Goal: Task Accomplishment & Management: Complete application form

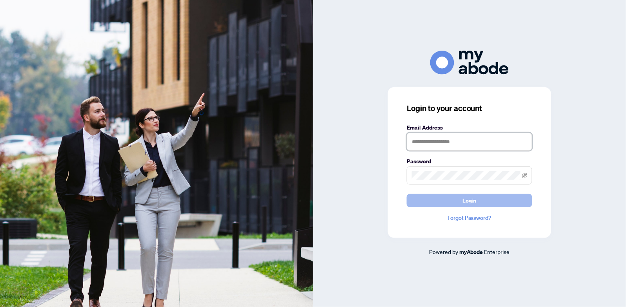
type input "**********"
click at [476, 202] on span "Login" at bounding box center [469, 200] width 14 height 13
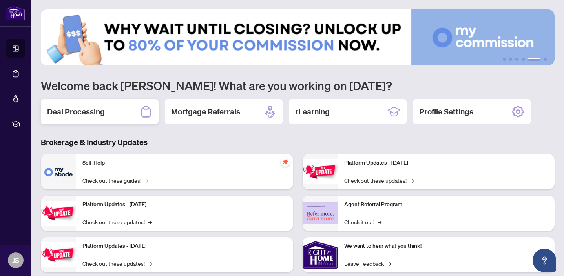
click at [99, 115] on h2 "Deal Processing" at bounding box center [76, 111] width 58 height 11
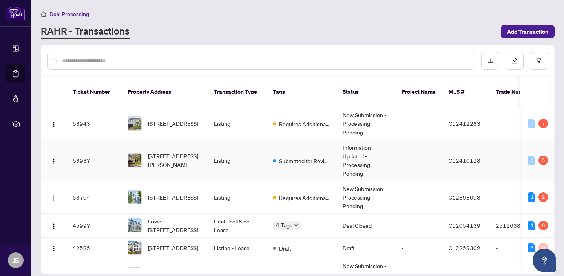
click at [167, 152] on span "[STREET_ADDRESS][PERSON_NAME]" at bounding box center [174, 160] width 53 height 17
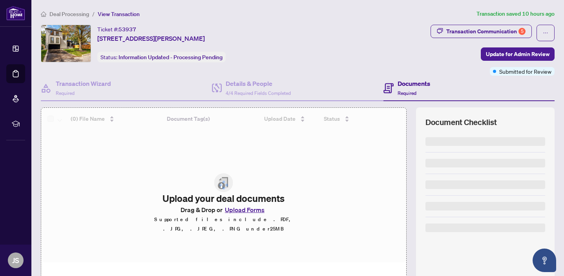
scroll to position [52, 0]
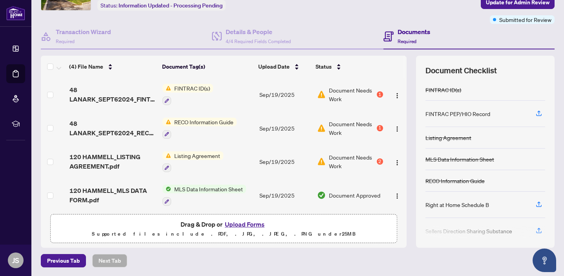
click at [241, 223] on button "Upload Forms" at bounding box center [244, 224] width 44 height 10
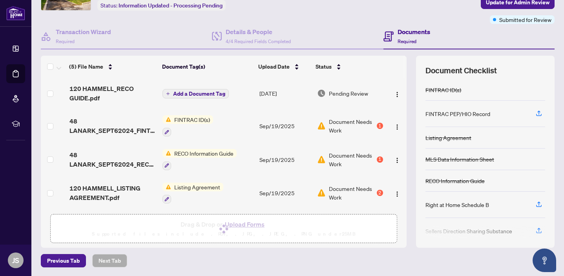
click at [203, 92] on span "Add a Document Tag" at bounding box center [199, 93] width 52 height 5
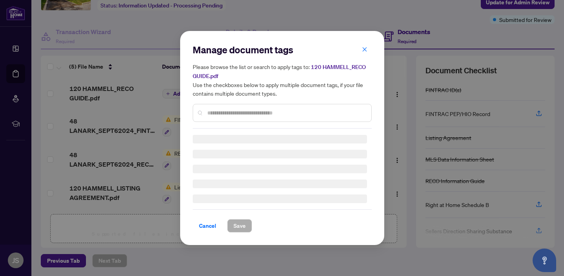
click at [240, 110] on input "text" at bounding box center [286, 113] width 158 height 9
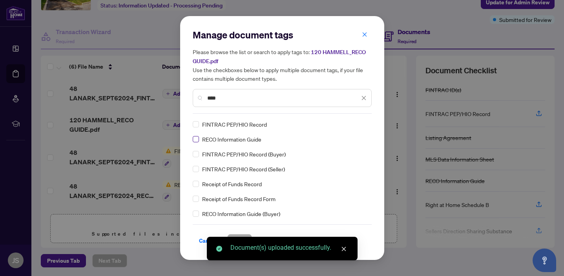
type input "****"
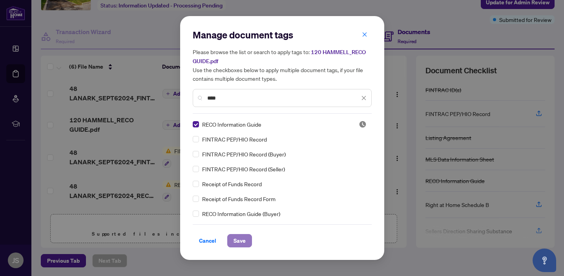
click at [241, 239] on span "Save" at bounding box center [239, 241] width 12 height 13
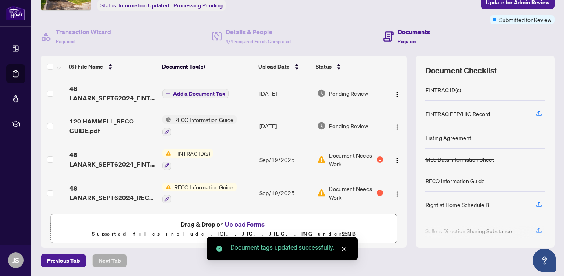
click at [216, 91] on span "Add a Document Tag" at bounding box center [199, 93] width 52 height 5
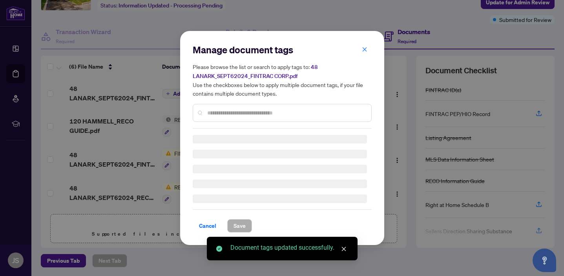
click at [240, 107] on div "Manage document tags Please browse the list or search to apply tags to: 48 LANA…" at bounding box center [282, 86] width 179 height 85
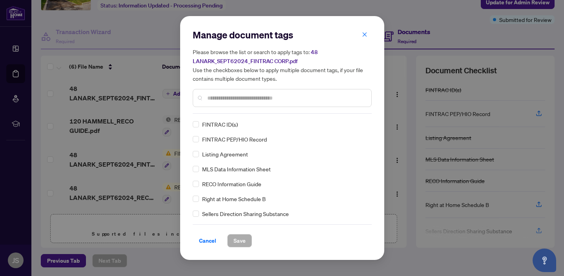
click at [235, 102] on div at bounding box center [282, 98] width 179 height 18
click at [237, 97] on input "text" at bounding box center [286, 98] width 158 height 9
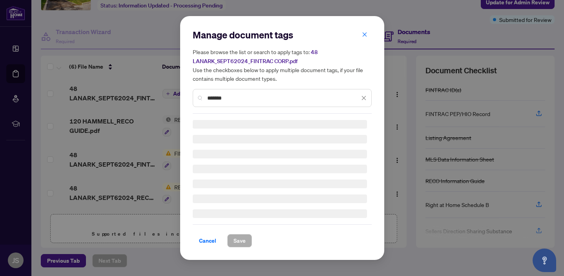
type input "*******"
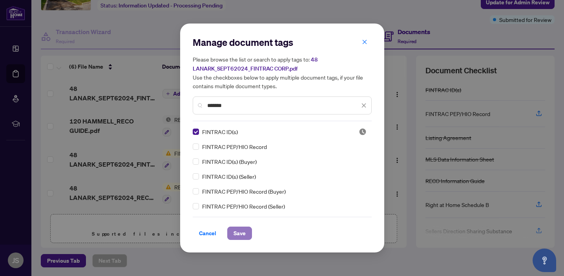
click at [239, 233] on span "Save" at bounding box center [239, 233] width 12 height 13
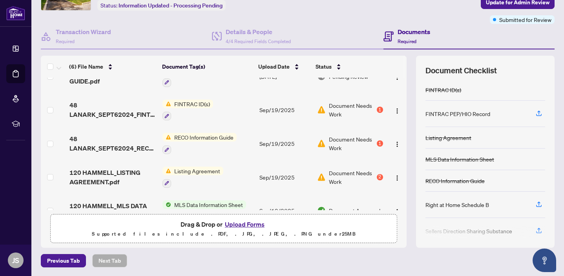
scroll to position [0, 0]
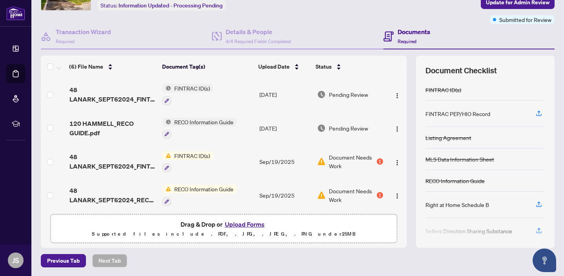
click at [239, 224] on button "Upload Forms" at bounding box center [244, 224] width 44 height 10
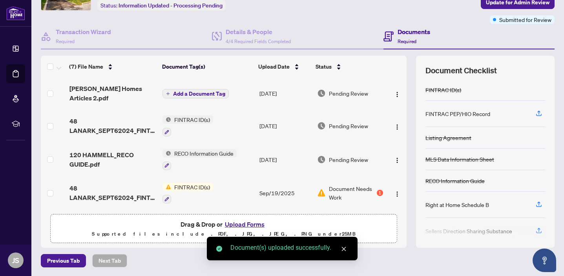
click at [209, 91] on span "Add a Document Tag" at bounding box center [199, 93] width 52 height 5
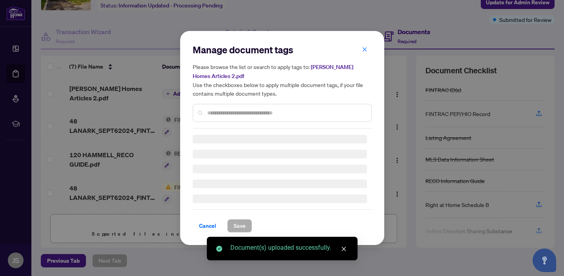
click at [228, 114] on input "text" at bounding box center [286, 113] width 158 height 9
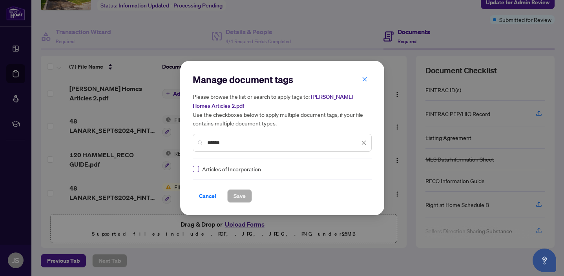
type input "******"
click at [239, 195] on span "Save" at bounding box center [239, 196] width 12 height 13
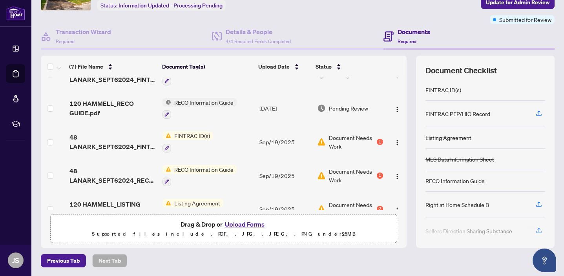
scroll to position [55, 0]
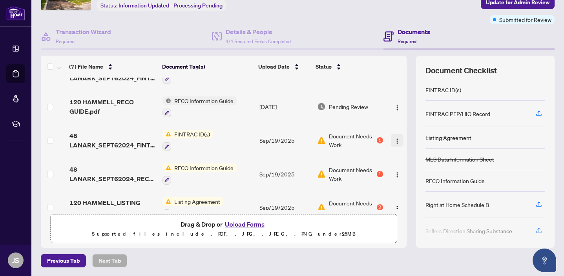
click at [396, 138] on img "button" at bounding box center [397, 141] width 6 height 6
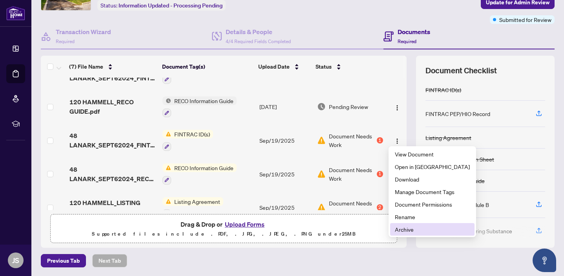
click at [411, 230] on span "Archive" at bounding box center [432, 229] width 75 height 9
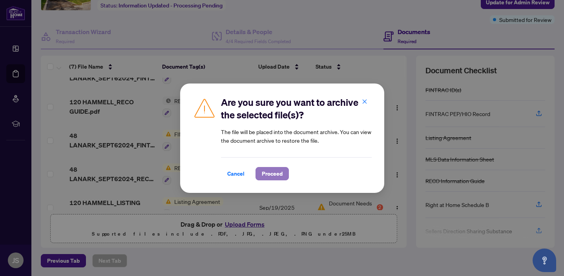
click at [267, 173] on span "Proceed" at bounding box center [272, 173] width 21 height 13
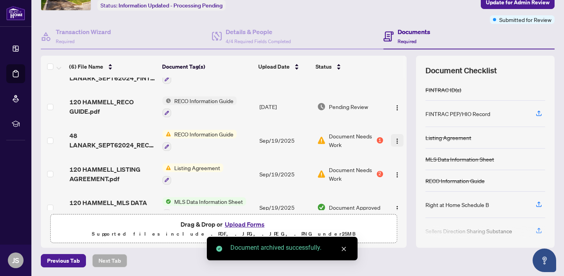
click at [396, 138] on img "button" at bounding box center [397, 141] width 6 height 6
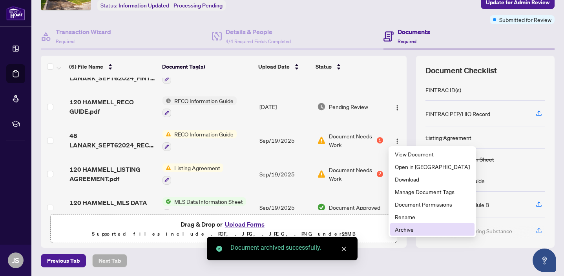
click at [409, 228] on span "Archive" at bounding box center [432, 229] width 75 height 9
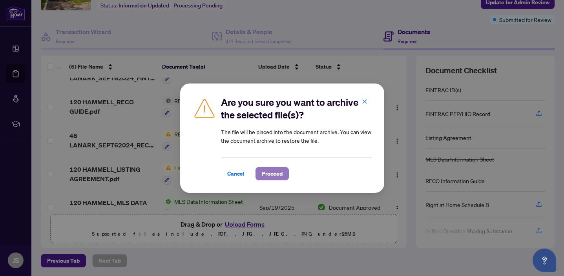
click at [278, 167] on span "Proceed" at bounding box center [272, 173] width 21 height 13
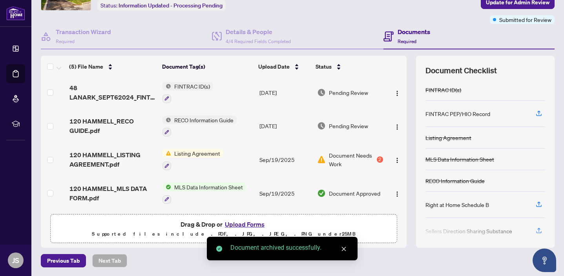
scroll to position [36, 0]
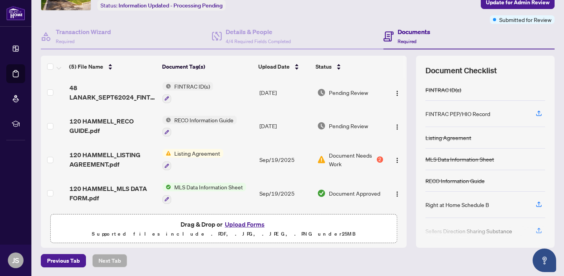
click at [242, 223] on button "Upload Forms" at bounding box center [244, 224] width 44 height 10
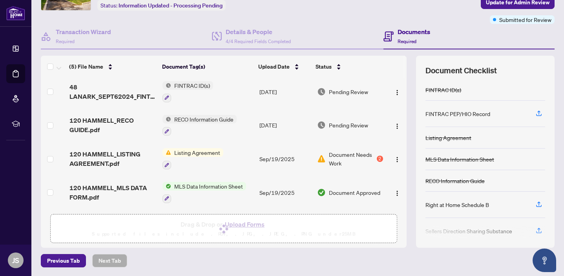
scroll to position [55, 0]
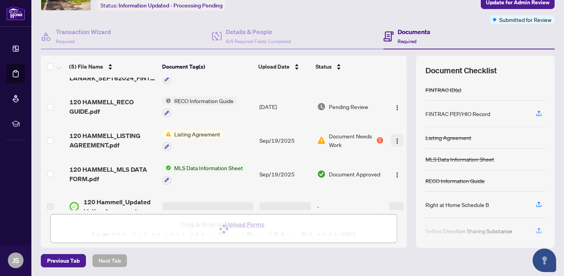
click at [394, 142] on img "button" at bounding box center [397, 141] width 6 height 6
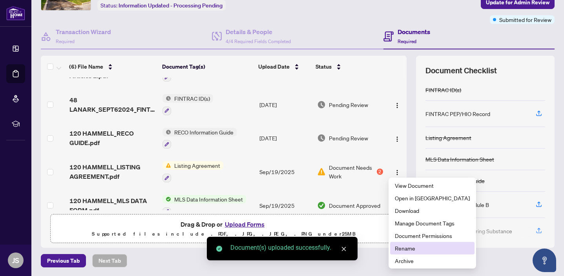
click at [404, 248] on span "Rename" at bounding box center [432, 248] width 75 height 9
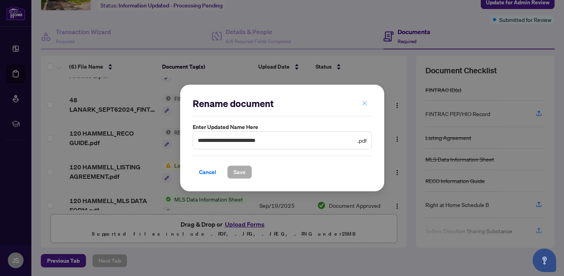
click at [366, 102] on icon "close" at bounding box center [364, 103] width 4 height 4
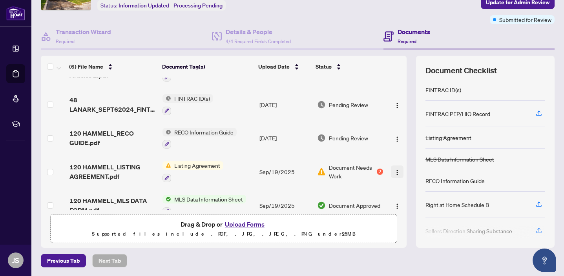
click at [394, 169] on img "button" at bounding box center [397, 172] width 6 height 6
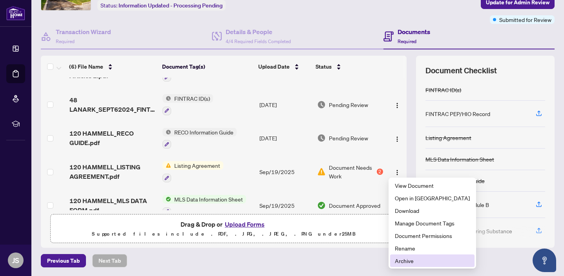
click at [402, 262] on span "Archive" at bounding box center [432, 261] width 75 height 9
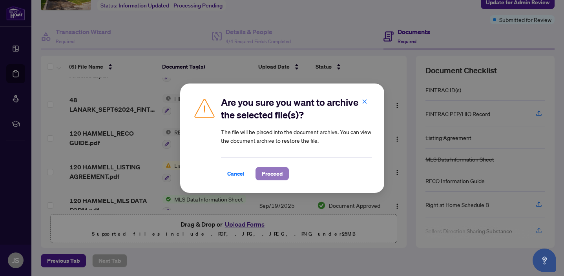
click at [269, 175] on span "Proceed" at bounding box center [272, 173] width 21 height 13
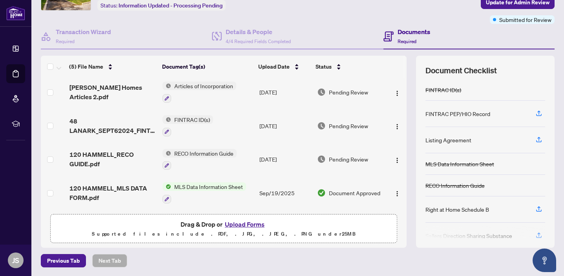
scroll to position [0, 0]
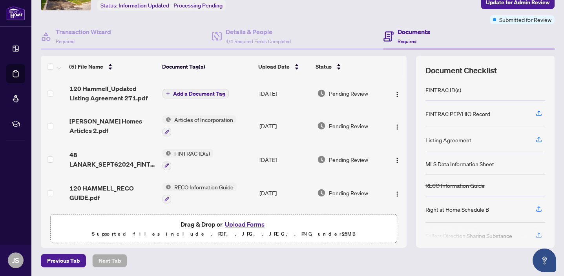
click at [216, 91] on span "Add a Document Tag" at bounding box center [199, 93] width 52 height 5
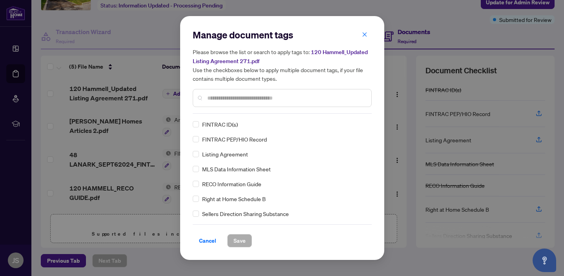
click at [271, 113] on div "Manage document tags Please browse the list or search to apply tags to: 120 Ham…" at bounding box center [282, 71] width 179 height 85
click at [266, 100] on input "text" at bounding box center [286, 98] width 158 height 9
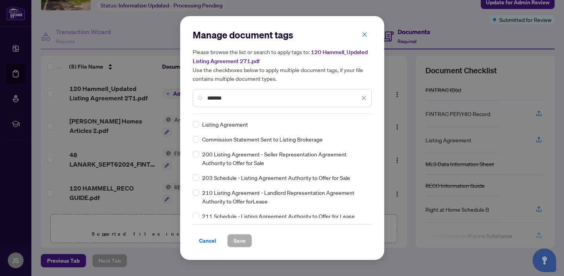
type input "*******"
click at [240, 239] on span "Save" at bounding box center [239, 241] width 12 height 13
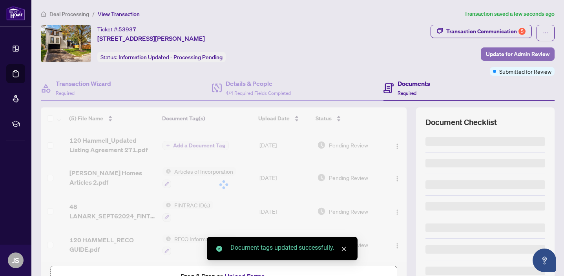
click at [518, 54] on span "Update for Admin Review" at bounding box center [518, 54] width 64 height 13
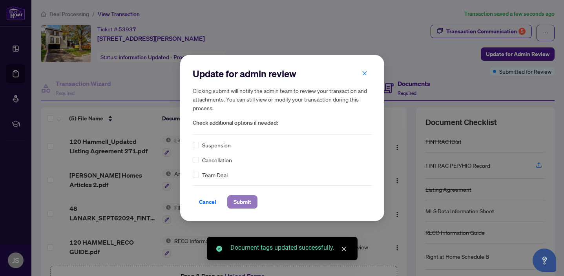
click at [242, 198] on span "Submit" at bounding box center [242, 202] width 18 height 13
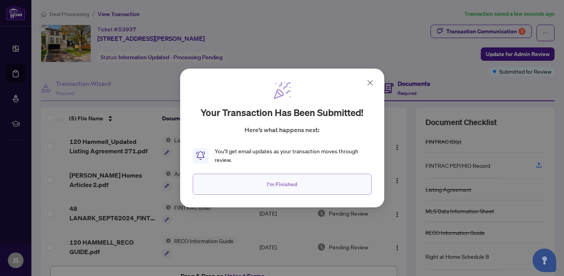
click at [309, 179] on button "I'm Finished" at bounding box center [282, 184] width 179 height 21
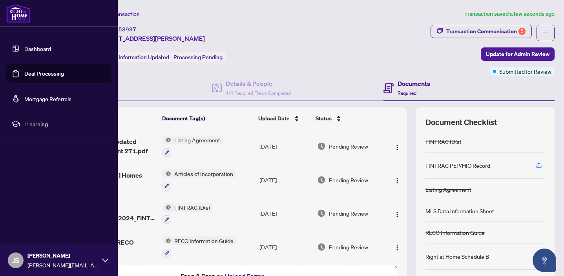
click at [27, 51] on link "Dashboard" at bounding box center [37, 48] width 27 height 7
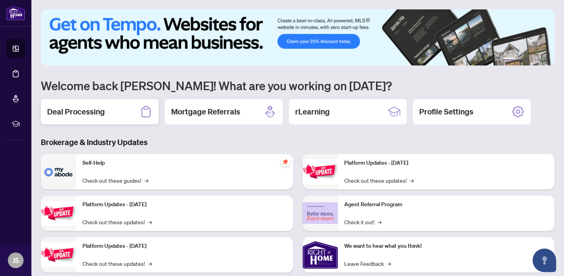
click at [114, 117] on div "Deal Processing" at bounding box center [100, 111] width 118 height 25
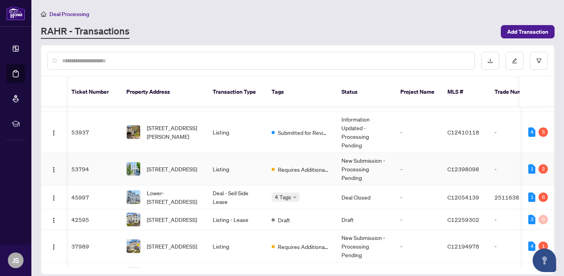
scroll to position [0, 1]
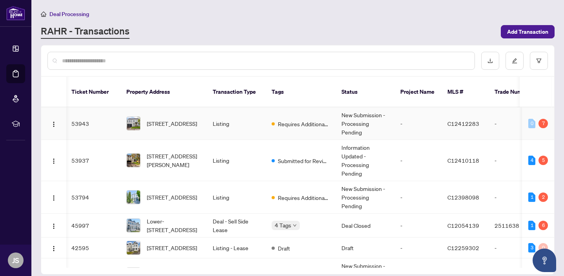
click at [200, 116] on td "[STREET_ADDRESS]" at bounding box center [163, 123] width 86 height 33
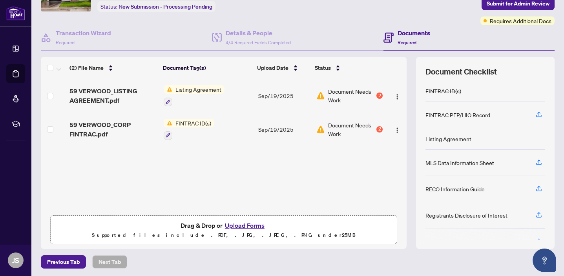
scroll to position [52, 0]
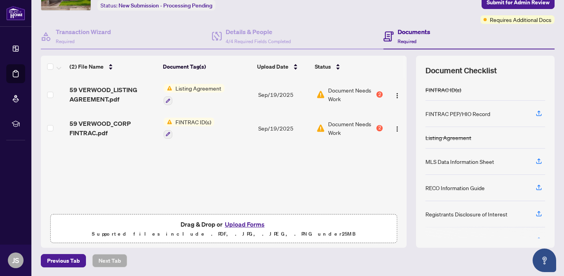
click at [255, 224] on button "Upload Forms" at bounding box center [244, 224] width 44 height 10
click at [251, 222] on button "Upload Forms" at bounding box center [244, 224] width 44 height 10
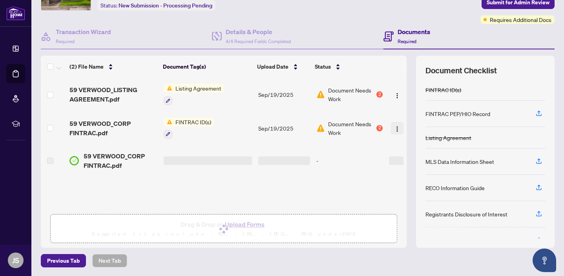
click at [394, 126] on img "button" at bounding box center [397, 129] width 6 height 6
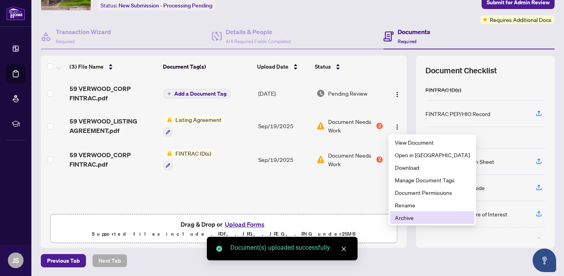
click at [406, 217] on span "Archive" at bounding box center [432, 217] width 75 height 9
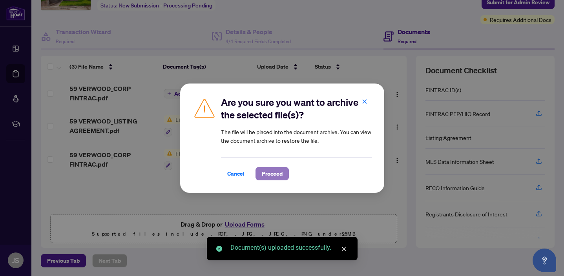
click at [267, 180] on span "Proceed" at bounding box center [272, 173] width 21 height 13
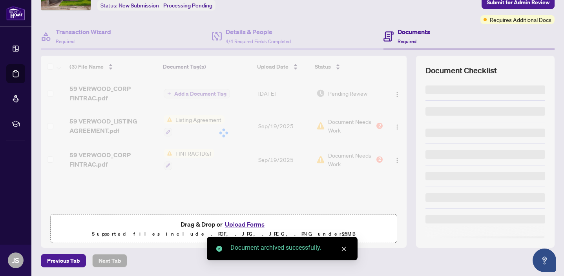
click at [394, 92] on div at bounding box center [224, 133] width 366 height 155
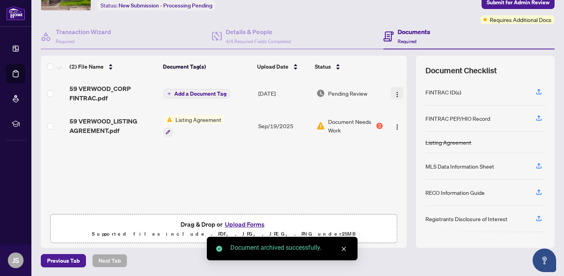
click at [394, 93] on img "button" at bounding box center [397, 94] width 6 height 6
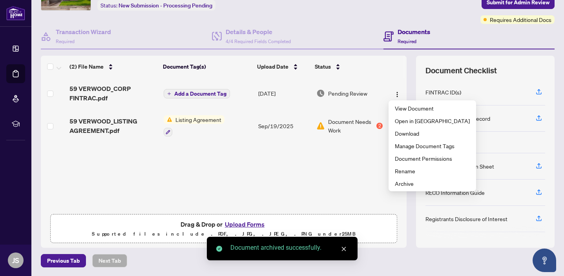
click at [214, 95] on span "Add a Document Tag" at bounding box center [200, 93] width 52 height 5
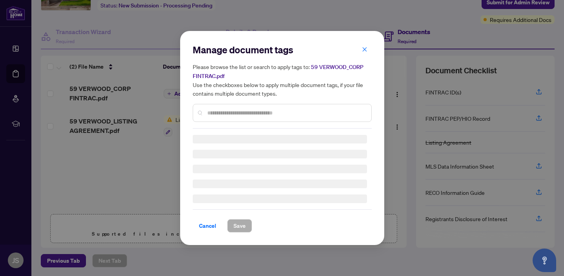
click at [233, 107] on div at bounding box center [282, 113] width 179 height 18
click at [233, 113] on div "Manage document tags Please browse the list or search to apply tags to: 59 VERW…" at bounding box center [282, 86] width 179 height 85
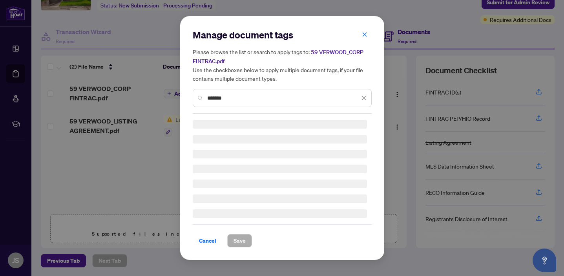
type input "*******"
click at [197, 124] on h3 at bounding box center [280, 124] width 174 height 9
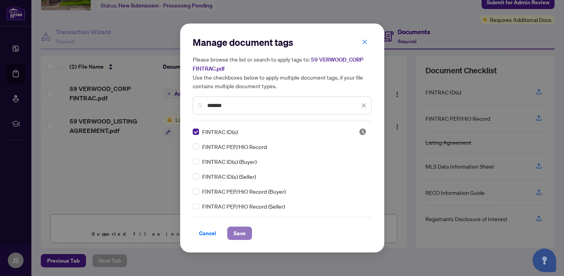
click at [237, 234] on span "Save" at bounding box center [239, 233] width 12 height 13
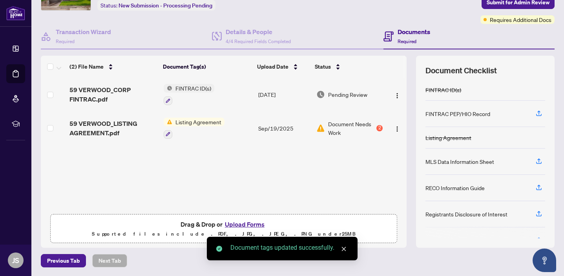
click at [249, 220] on button "Upload Forms" at bounding box center [244, 224] width 44 height 10
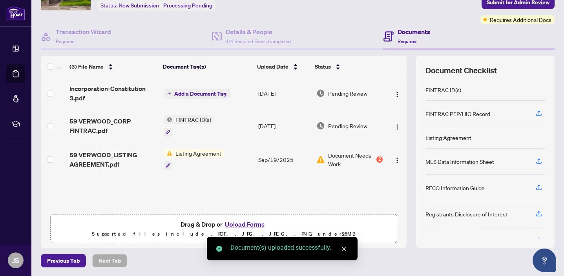
click at [190, 93] on span "Add a Document Tag" at bounding box center [200, 93] width 52 height 5
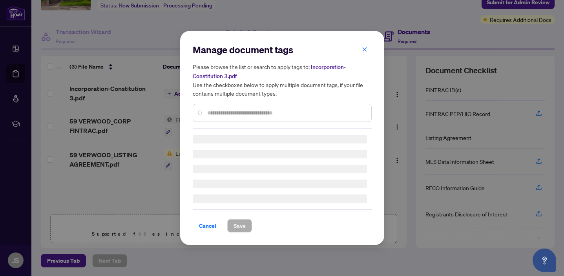
click at [263, 111] on div "Manage document tags Please browse the list or search to apply tags to: Incorpo…" at bounding box center [282, 86] width 179 height 85
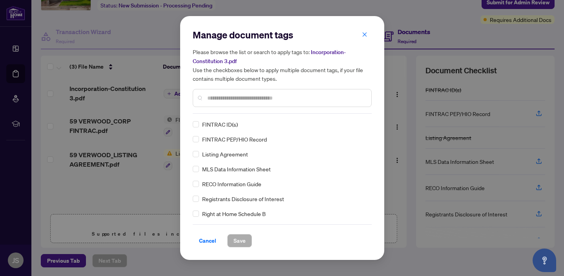
click at [255, 101] on input "text" at bounding box center [286, 98] width 158 height 9
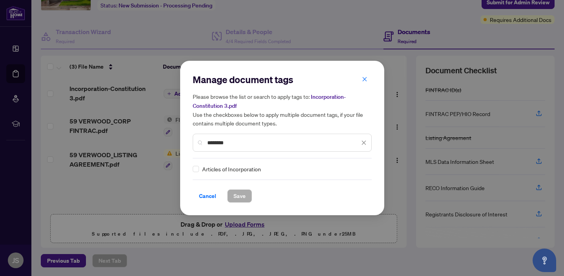
type input "********"
click at [227, 168] on span "Articles of Incorporation" at bounding box center [231, 169] width 59 height 9
click at [237, 196] on span "Save" at bounding box center [239, 196] width 12 height 13
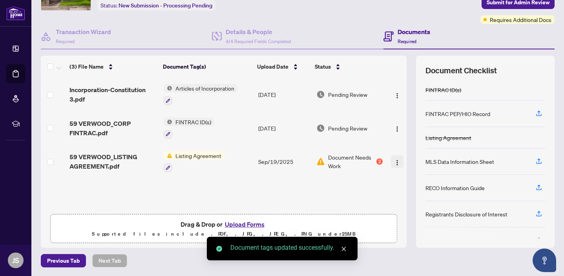
click at [392, 164] on button "button" at bounding box center [397, 161] width 13 height 13
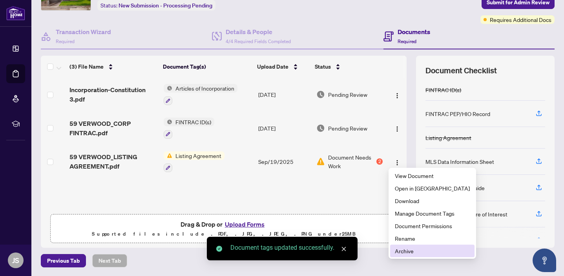
click at [404, 257] on ul "View Document Open in [GEOGRAPHIC_DATA] Download Manage Document Tags Document …" at bounding box center [431, 213] width 87 height 91
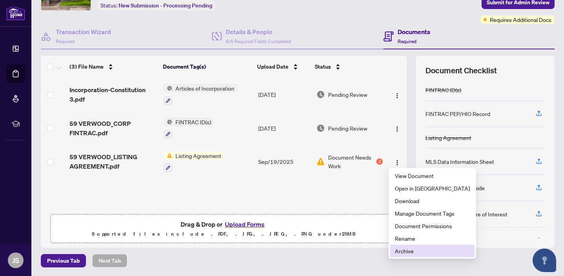
click at [406, 251] on span "Archive" at bounding box center [432, 251] width 75 height 9
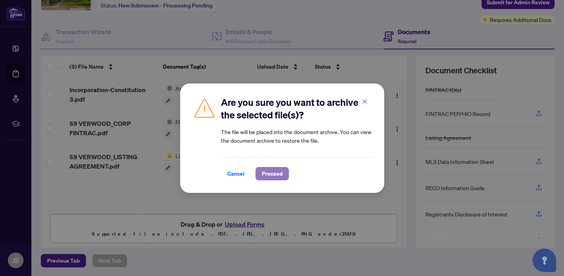
click at [281, 174] on span "Proceed" at bounding box center [272, 173] width 21 height 13
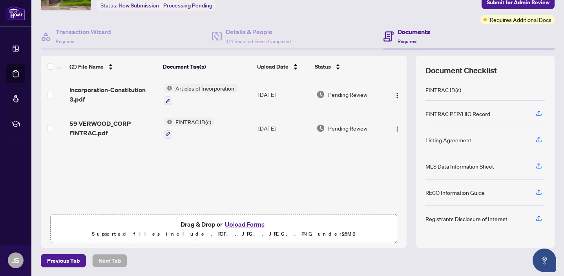
click at [249, 223] on button "Upload Forms" at bounding box center [244, 224] width 44 height 10
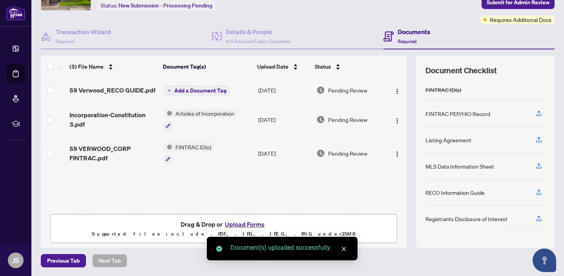
click at [203, 88] on span "Add a Document Tag" at bounding box center [200, 90] width 52 height 5
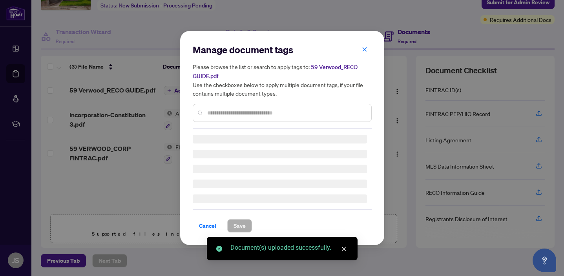
click at [220, 108] on div "Manage document tags Please browse the list or search to apply tags to: 59 Verw…" at bounding box center [282, 86] width 179 height 85
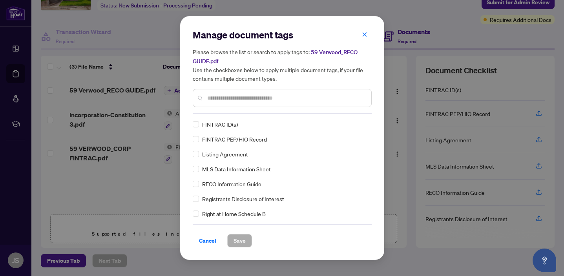
click at [218, 98] on input "text" at bounding box center [286, 98] width 158 height 9
type input "****"
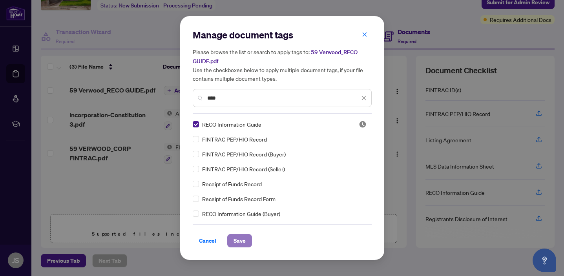
click at [240, 244] on span "Save" at bounding box center [239, 241] width 12 height 13
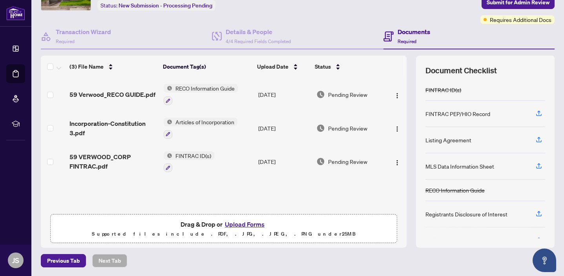
click at [240, 222] on button "Upload Forms" at bounding box center [244, 224] width 44 height 10
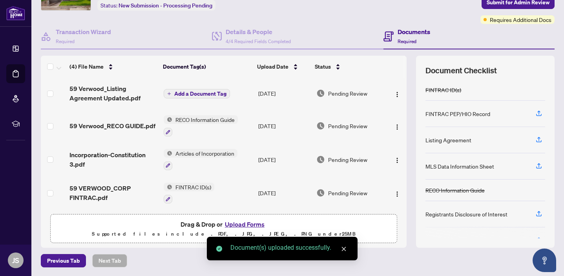
click at [209, 91] on span "Add a Document Tag" at bounding box center [200, 93] width 52 height 5
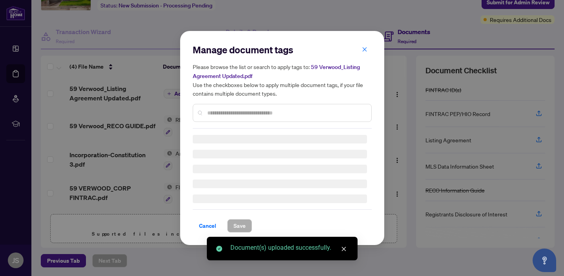
click at [253, 112] on input "text" at bounding box center [286, 113] width 158 height 9
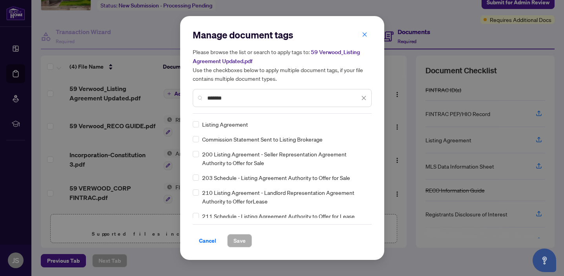
type input "*******"
click at [238, 238] on span "Save" at bounding box center [239, 241] width 12 height 13
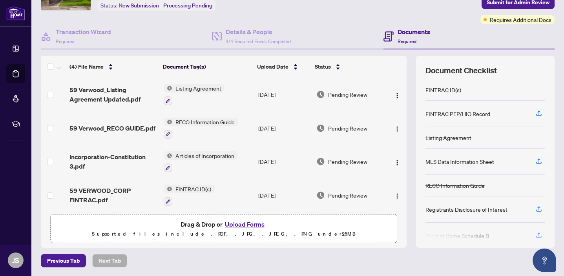
click at [240, 221] on button "Upload Forms" at bounding box center [244, 224] width 44 height 10
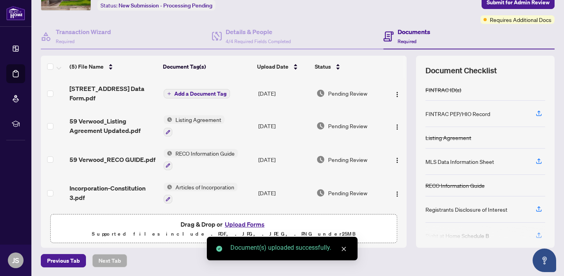
click at [204, 93] on span "Add a Document Tag" at bounding box center [200, 93] width 52 height 5
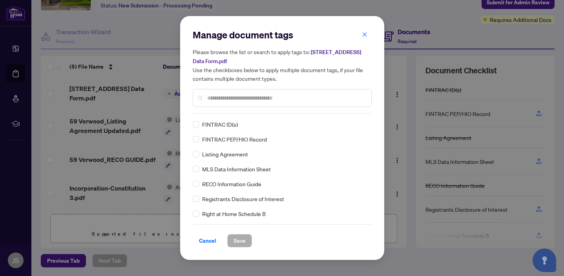
click at [242, 99] on input "text" at bounding box center [286, 98] width 158 height 9
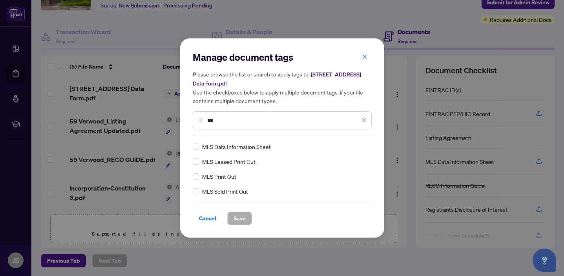
type input "***"
click at [233, 217] on span "Save" at bounding box center [239, 218] width 12 height 13
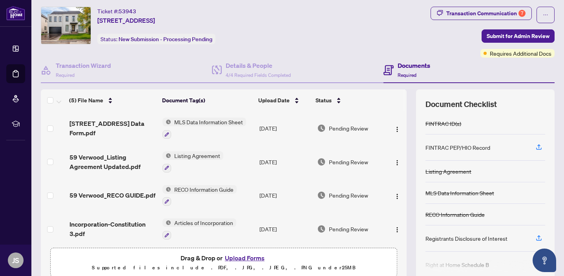
scroll to position [9, 0]
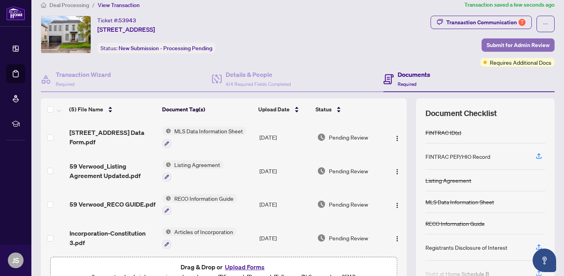
click at [504, 42] on span "Submit for Admin Review" at bounding box center [517, 45] width 63 height 13
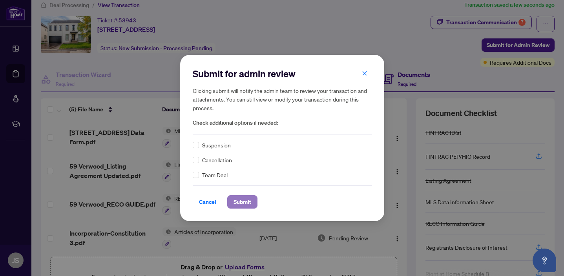
click at [234, 202] on span "Submit" at bounding box center [242, 202] width 18 height 13
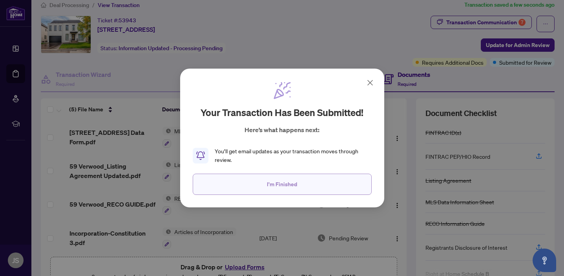
click at [255, 182] on button "I'm Finished" at bounding box center [282, 184] width 179 height 21
